Goal: Transaction & Acquisition: Download file/media

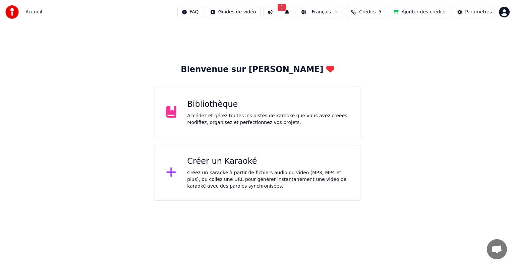
click at [245, 121] on div "Accédez et gérez toutes les pistes de karaoké que vous avez créées. Modifiez, o…" at bounding box center [268, 119] width 162 height 13
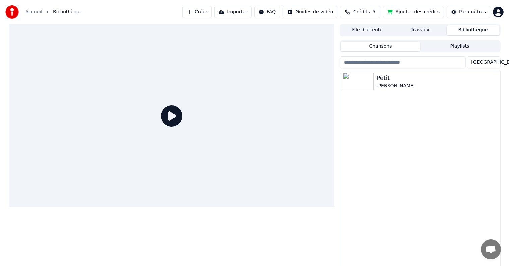
click at [370, 119] on div "Petit [PERSON_NAME]" at bounding box center [420, 169] width 160 height 199
click at [357, 73] on img at bounding box center [358, 81] width 31 height 17
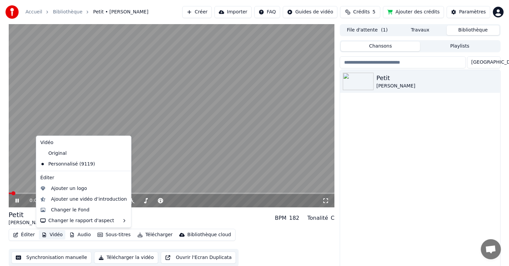
click at [55, 238] on button "Vidéo" at bounding box center [52, 234] width 26 height 9
click at [64, 213] on div "Changer le Fond" at bounding box center [70, 210] width 39 height 7
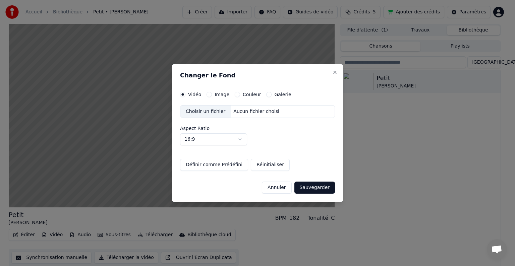
click at [200, 114] on div "Choisir un fichier" at bounding box center [205, 112] width 50 height 12
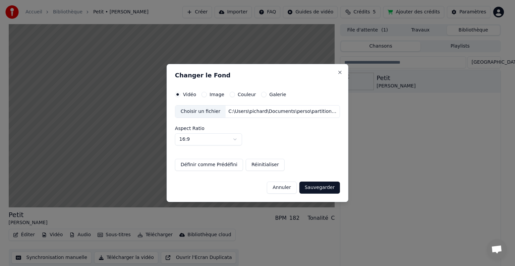
click at [311, 186] on button "Sauvegarder" at bounding box center [320, 188] width 41 height 12
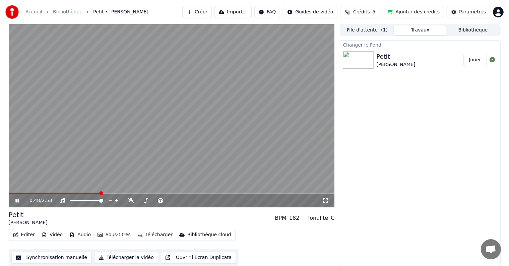
click at [476, 62] on button "Jouer" at bounding box center [475, 60] width 23 height 12
click at [324, 197] on div "0:00 / 2:53" at bounding box center [172, 200] width 326 height 13
click at [325, 199] on icon at bounding box center [326, 201] width 5 height 5
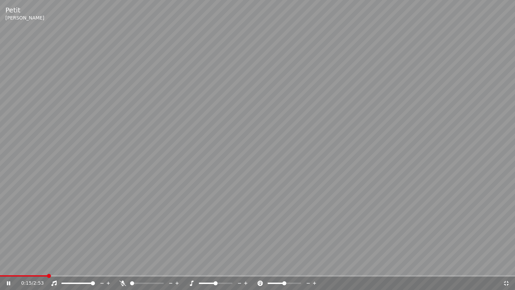
click at [437, 266] on span at bounding box center [257, 275] width 515 height 1
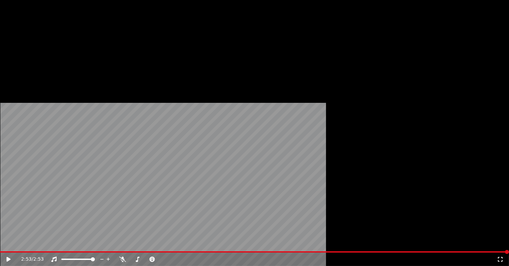
click at [152, 56] on button "Télécharger" at bounding box center [155, 51] width 41 height 9
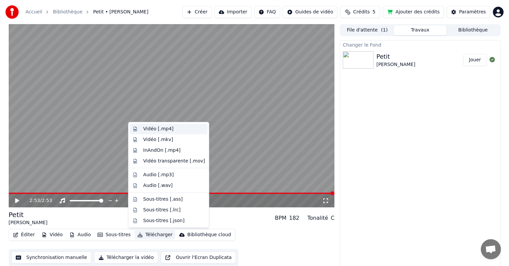
click at [158, 129] on div "Vidéo [.mp4]" at bounding box center [158, 129] width 30 height 7
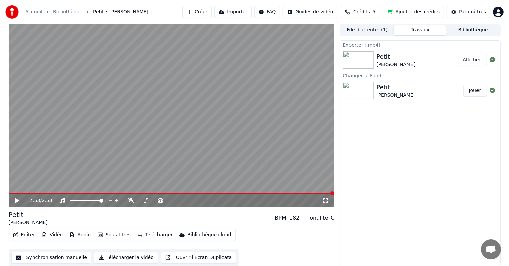
click at [469, 62] on button "Afficher" at bounding box center [472, 60] width 30 height 12
